Goal: Subscribe to service/newsletter

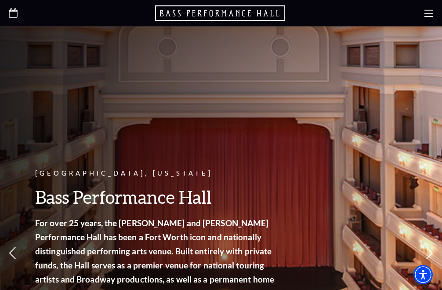
click at [428, 14] on icon at bounding box center [428, 13] width 9 height 9
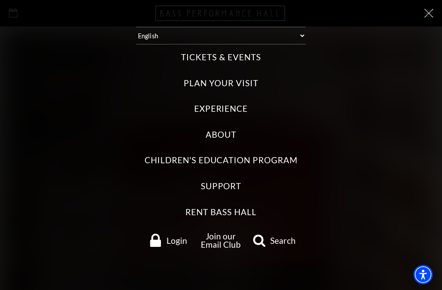
click at [216, 51] on label "Tickets & Events" at bounding box center [221, 57] width 80 height 12
click at [0, 0] on Events "Tickets & Events" at bounding box center [0, 0] width 0 height 0
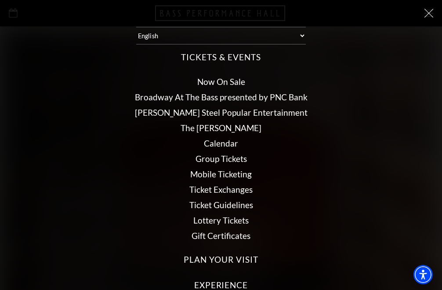
click at [223, 92] on link "Broadway At The Bass presented by PNC Bank" at bounding box center [221, 97] width 173 height 10
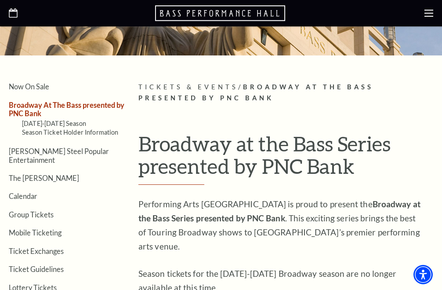
scroll to position [150, 0]
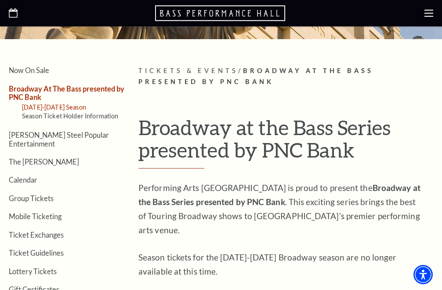
click at [62, 105] on link "2025-2026 Season" at bounding box center [54, 106] width 64 height 7
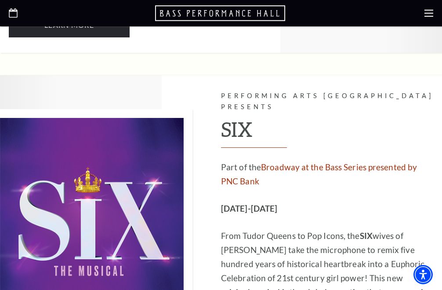
scroll to position [2432, 0]
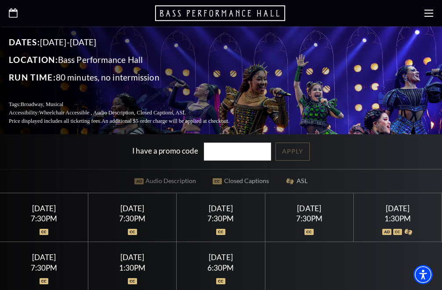
scroll to position [219, 0]
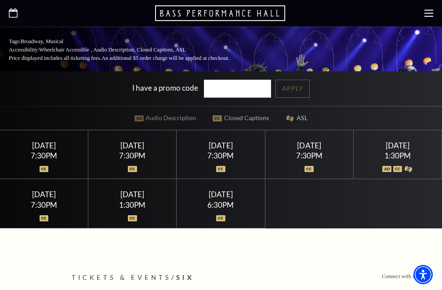
click at [395, 141] on div "Saturday February 14" at bounding box center [397, 145] width 67 height 9
click at [398, 155] on div "1:30PM" at bounding box center [397, 155] width 67 height 7
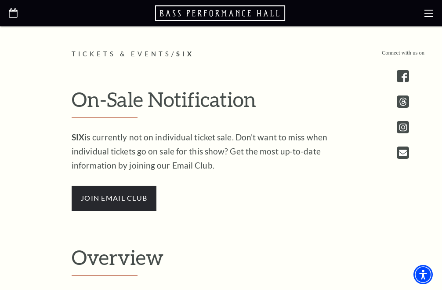
scroll to position [444, 0]
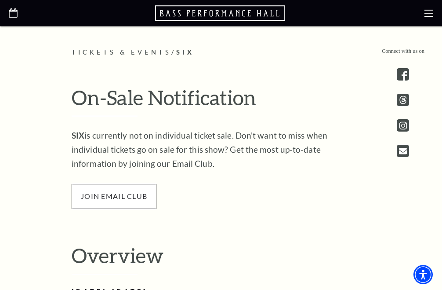
click at [133, 198] on span "join email club" at bounding box center [114, 196] width 85 height 25
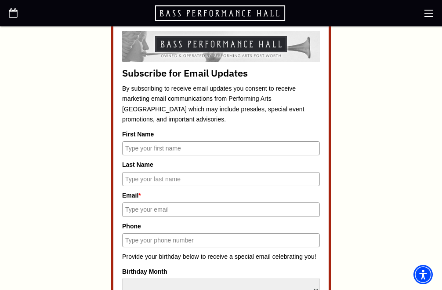
scroll to position [350, 0]
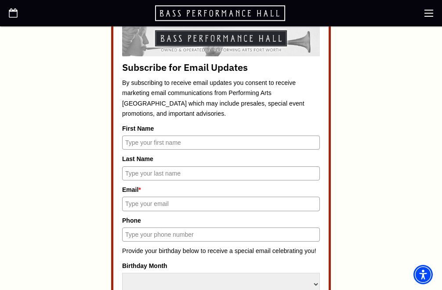
click at [158, 138] on input "First Name" at bounding box center [221, 142] width 198 height 14
type input "[GEOGRAPHIC_DATA]"
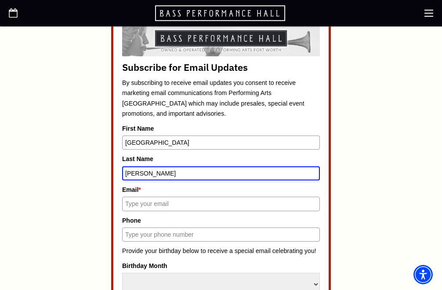
type input "[PERSON_NAME]"
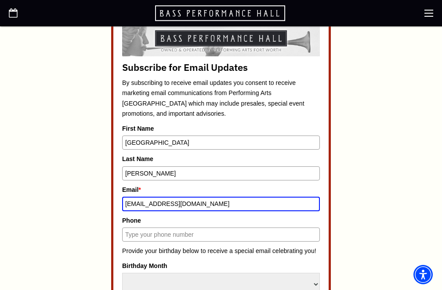
type input "[EMAIL_ADDRESS][DOMAIN_NAME]"
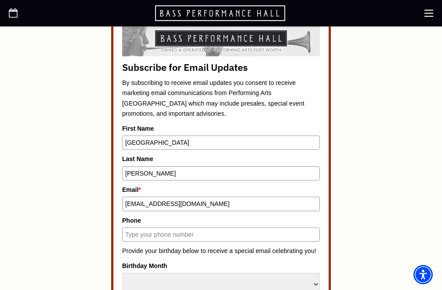
click at [163, 232] on input "Phone" at bounding box center [221, 234] width 198 height 14
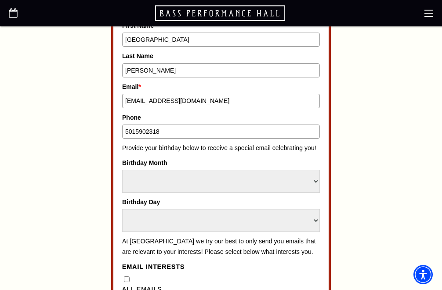
scroll to position [454, 0]
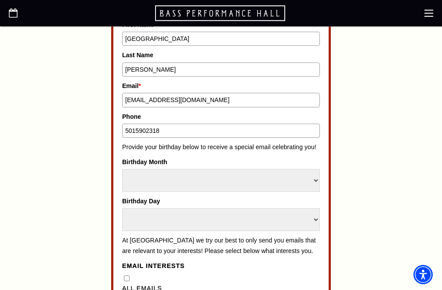
type input "5015902318"
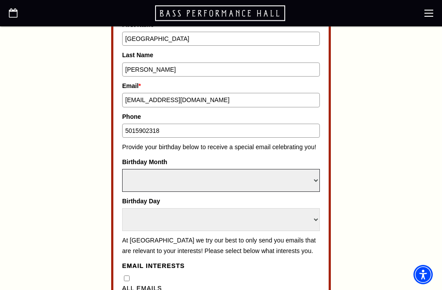
select select "August"
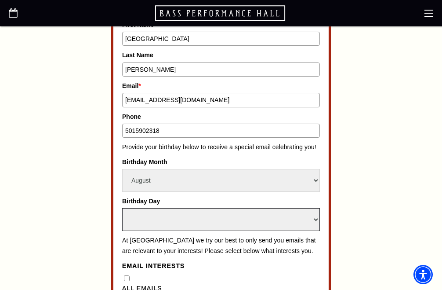
select select "30"
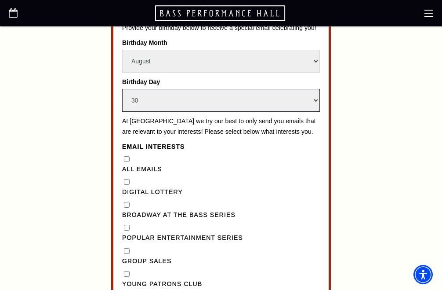
scroll to position [574, 0]
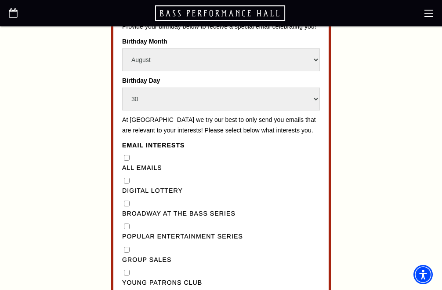
click at [126, 155] on Emails"] "All Emails" at bounding box center [127, 158] width 6 height 6
checkbox Emails"] "false"
click at [127, 200] on Series"] "Broadway at the Bass Series" at bounding box center [127, 203] width 6 height 6
checkbox Series"] "true"
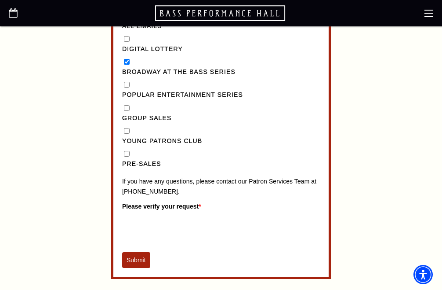
scroll to position [721, 0]
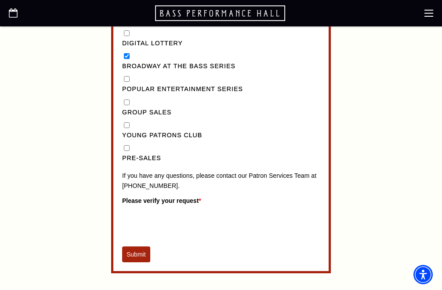
click at [142, 246] on button "Submit" at bounding box center [136, 254] width 28 height 16
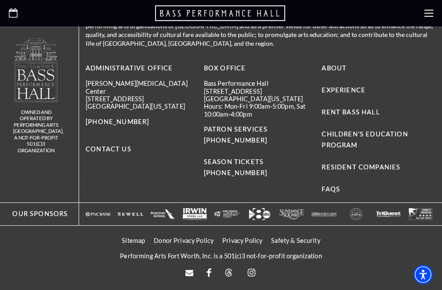
scroll to position [554, 0]
